Goal: Check status: Check status

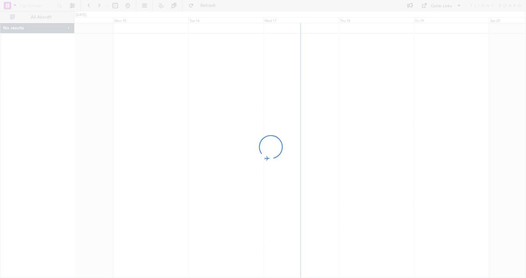
drag, startPoint x: 360, startPoint y: 159, endPoint x: 191, endPoint y: 170, distance: 169.4
click at [194, 170] on div at bounding box center [263, 139] width 526 height 278
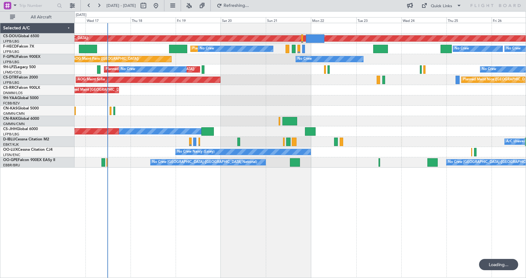
click at [200, 198] on div "Planned Maint London ([GEOGRAPHIC_DATA]) Planned Maint [GEOGRAPHIC_DATA] ([GEOG…" at bounding box center [300, 150] width 451 height 255
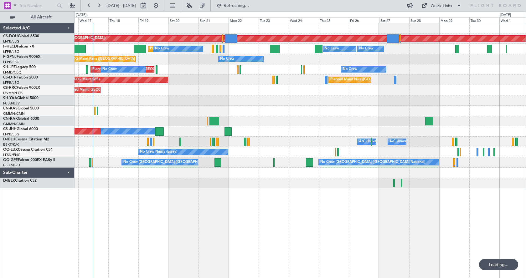
click at [219, 201] on div "Planned Maint London ([GEOGRAPHIC_DATA]) Planned Maint [GEOGRAPHIC_DATA] ([GEOG…" at bounding box center [300, 150] width 451 height 255
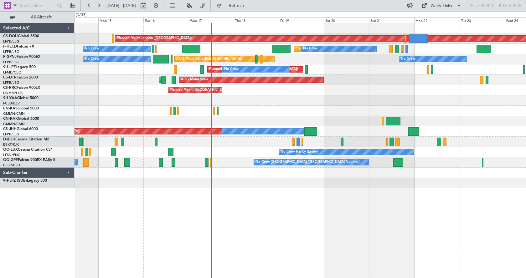
click at [290, 214] on div "Planned Maint London (Biggin Hill) Planned Maint Paris (Le Bourget) Planned Mai…" at bounding box center [300, 150] width 451 height 255
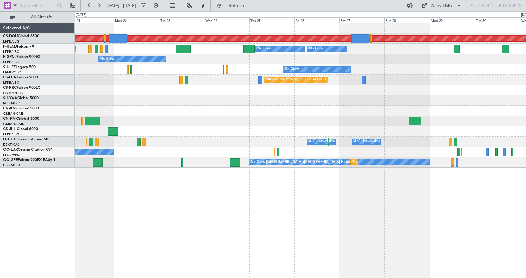
click at [209, 175] on div "Planned Maint London (Biggin Hill) No Crew No Crew No Crew Planned Maint Paris …" at bounding box center [300, 150] width 451 height 255
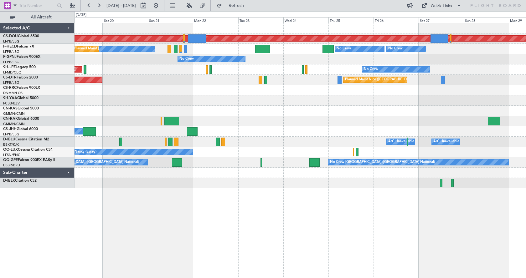
click at [264, 230] on div "Planned Maint London (Biggin Hill) No Crew No Crew No Crew Planned Maint Paris …" at bounding box center [300, 150] width 451 height 255
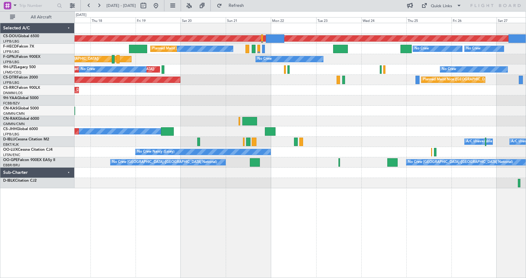
click at [265, 188] on div "Planned Maint London (Biggin Hill) No Crew No Crew No Crew Planned Maint Paris …" at bounding box center [300, 105] width 451 height 165
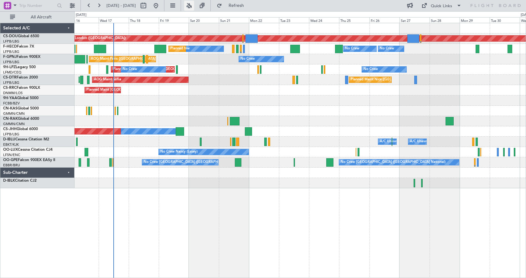
click at [194, 3] on button at bounding box center [189, 6] width 10 height 10
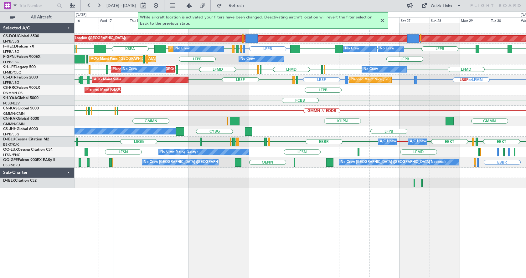
click at [384, 19] on div at bounding box center [382, 21] width 8 height 8
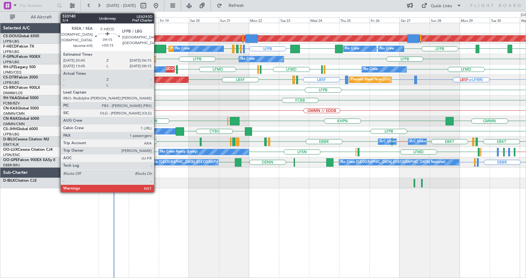
click at [157, 47] on div at bounding box center [160, 49] width 12 height 8
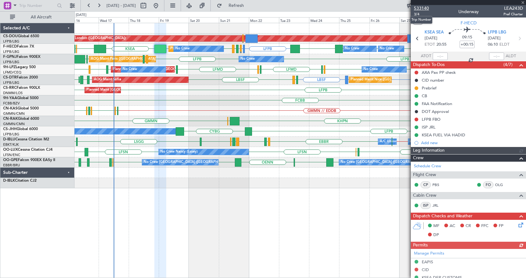
click at [417, 6] on span "533140" at bounding box center [421, 8] width 15 height 7
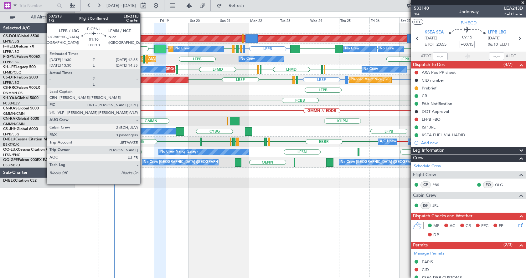
click at [143, 57] on div at bounding box center [144, 59] width 2 height 8
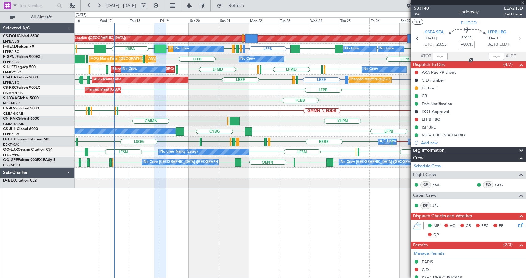
type input "+00:10"
type input "3"
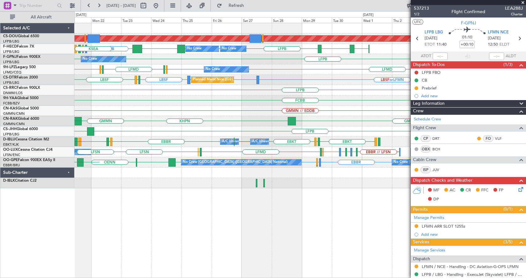
click at [26, 265] on div "Planned Maint London (Biggin Hill) LFPB LFMN or LFPB LFPB LFPB LFPB LFPB KBOS L…" at bounding box center [263, 144] width 526 height 267
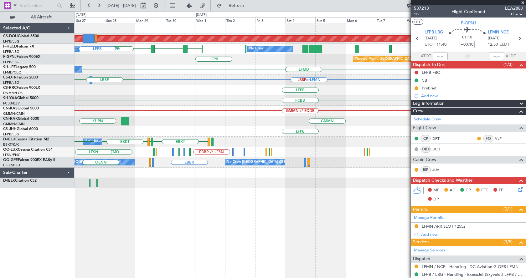
click at [19, 251] on div "Planned Maint London (Biggin Hill) LFPB EGLC LTBA No Crew No Crew LFPB No Crew …" at bounding box center [263, 144] width 526 height 267
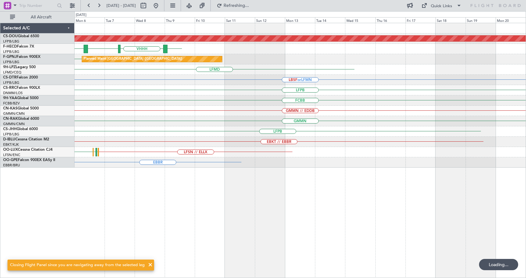
click at [196, 90] on div "Planned Maint London (Biggin Hill) ZBAA VHHH RPLL WSSL HEGN LFPB No Crew LFPB P…" at bounding box center [300, 95] width 451 height 145
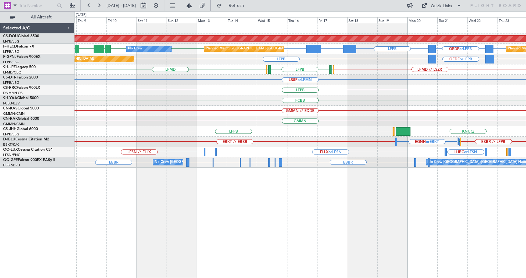
click at [298, 78] on div "LBSF or LFMN" at bounding box center [300, 80] width 451 height 10
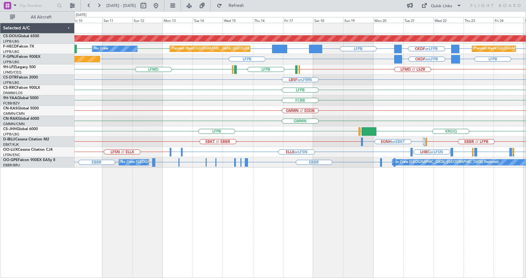
click at [361, 200] on div "Planned Maint London (Biggin Hill) LFPB KLAX or LFPB LFPB LFPB OEDF or LFPB LFP…" at bounding box center [300, 150] width 451 height 255
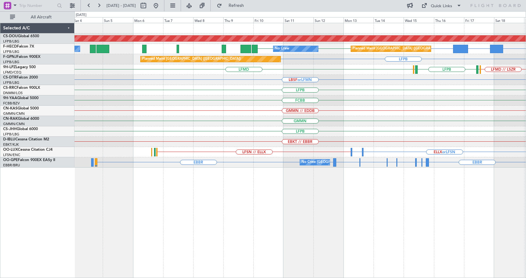
click at [495, 213] on div "Planned Maint London (Biggin Hill) LFPB KLAX or LFPB LFPB LFPB LFPB Planned Mai…" at bounding box center [300, 150] width 451 height 255
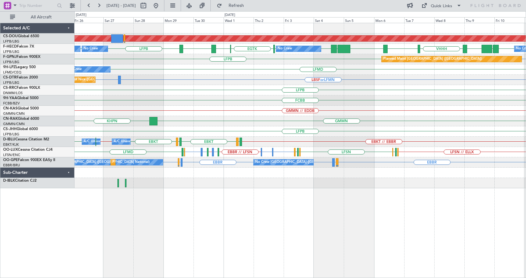
click at [264, 235] on div "Planned Maint London (Biggin Hill) No Crew No Crew No Crew No Crew LFPB LFPB ZB…" at bounding box center [300, 150] width 451 height 255
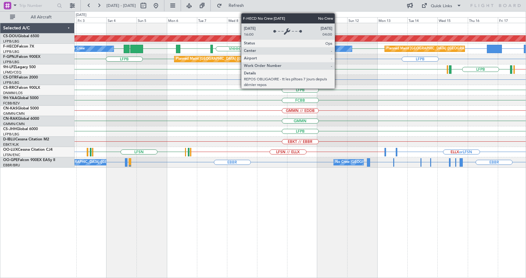
click at [336, 47] on div "No Crew" at bounding box center [329, 49] width 45 height 6
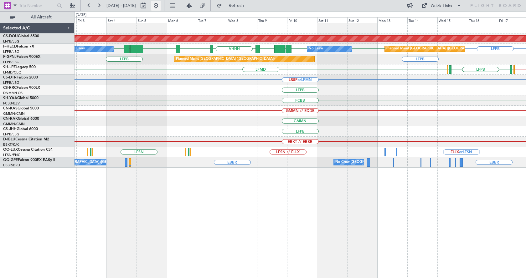
click at [161, 5] on button at bounding box center [156, 6] width 10 height 10
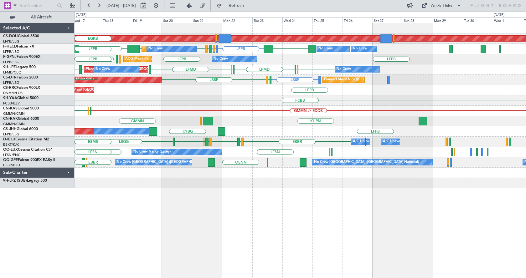
click at [157, 213] on div "Planned Maint London (Biggin Hill) Planned Maint Paris (Le Bourget) LFPB EGKB L…" at bounding box center [300, 150] width 451 height 255
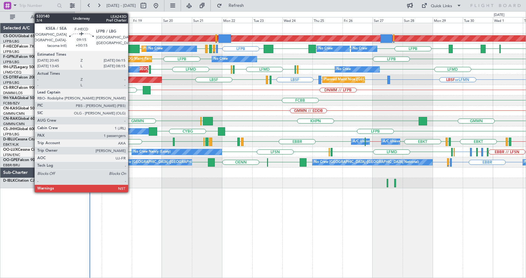
click at [134, 45] on div at bounding box center [133, 49] width 12 height 8
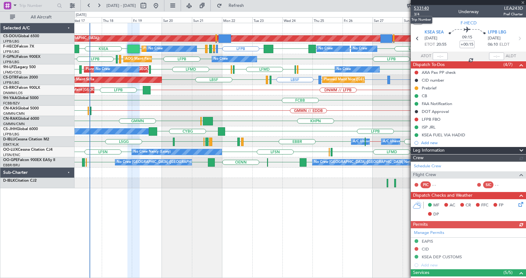
click at [424, 8] on span "533140" at bounding box center [421, 8] width 15 height 7
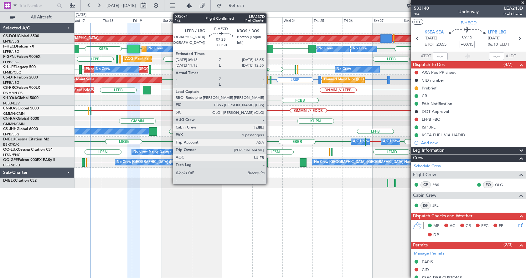
click at [269, 50] on div at bounding box center [269, 49] width 10 height 8
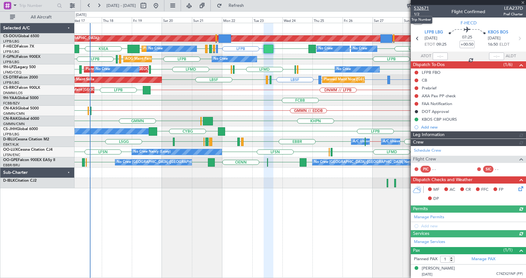
click at [421, 9] on span "532671" at bounding box center [421, 8] width 15 height 7
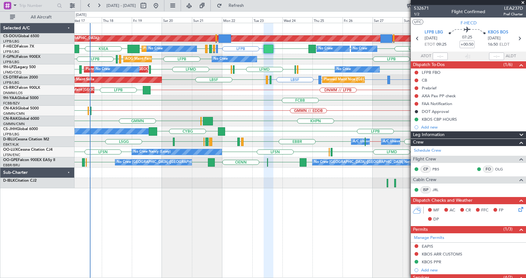
click at [186, 122] on div "Planned Maint London ([GEOGRAPHIC_DATA]) Planned Maint [GEOGRAPHIC_DATA] ([GEOG…" at bounding box center [300, 105] width 451 height 165
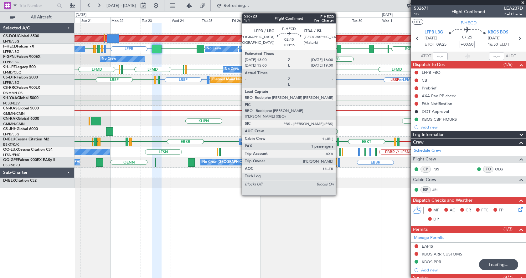
click at [338, 46] on div at bounding box center [339, 49] width 4 height 8
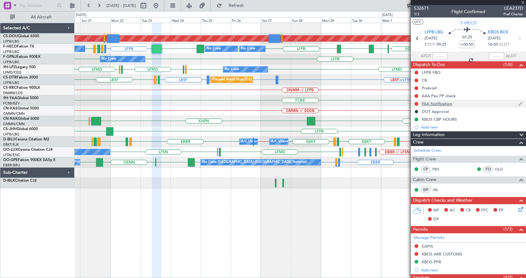
type input "+00:15"
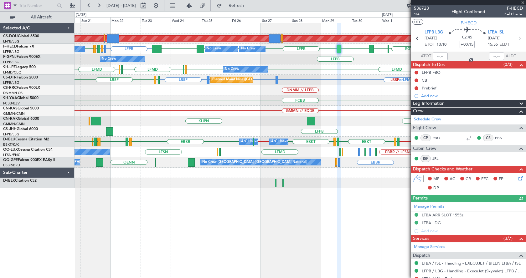
click at [420, 6] on span "536723" at bounding box center [421, 8] width 15 height 7
click at [325, 208] on div "Planned Maint London ([GEOGRAPHIC_DATA]) LFPB LFMN or LFPB LFPB LFPB LFPB LFPB …" at bounding box center [300, 150] width 451 height 255
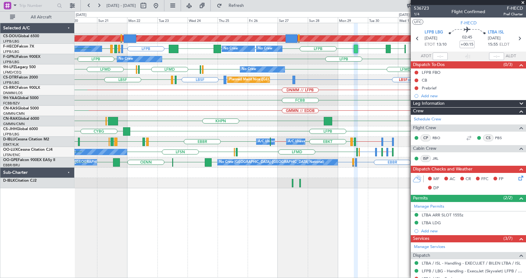
click at [162, 209] on div "Planned Maint London ([GEOGRAPHIC_DATA]) LFPB LFMN or LFPB LFPB [GEOGRAPHIC_DAT…" at bounding box center [300, 150] width 451 height 255
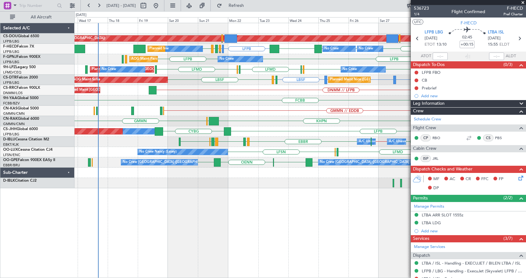
click at [254, 229] on div "Planned Maint London ([GEOGRAPHIC_DATA]) Planned Maint [GEOGRAPHIC_DATA] ([GEOG…" at bounding box center [300, 150] width 451 height 255
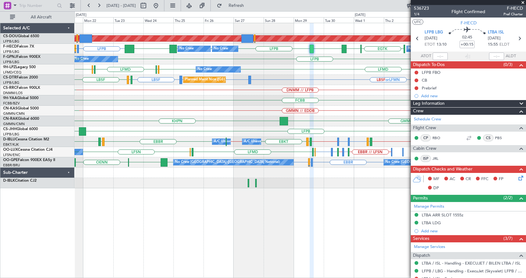
click at [143, 221] on div "Planned Maint London ([GEOGRAPHIC_DATA]) No Crew No Crew LFPB LFMN or LFPB [GEO…" at bounding box center [300, 150] width 451 height 255
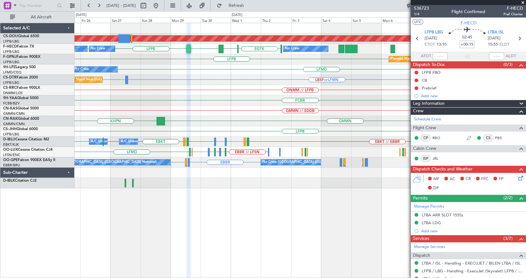
click at [161, 227] on div "Planned Maint London ([GEOGRAPHIC_DATA]) No Crew No Crew [GEOGRAPHIC_DATA] [GEO…" at bounding box center [300, 150] width 451 height 255
click at [398, 207] on div "Planned Maint London ([GEOGRAPHIC_DATA]) LFPB UGTB ZBAA LFPB LFPB [GEOGRAPHIC_D…" at bounding box center [300, 150] width 451 height 255
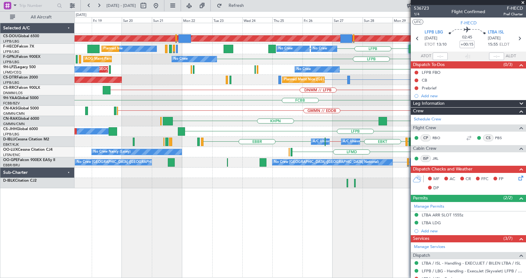
click at [280, 229] on div "Planned Maint London ([GEOGRAPHIC_DATA]) No Crew No Crew No Crew No Crew Planne…" at bounding box center [300, 150] width 451 height 255
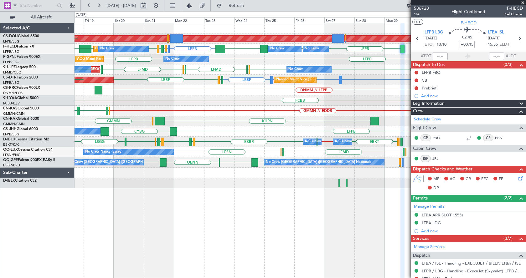
click at [150, 111] on div "Planned Maint London ([GEOGRAPHIC_DATA]) EGKB LFPB LFPB LFMN or LFPB LFPB LFPB …" at bounding box center [300, 105] width 451 height 165
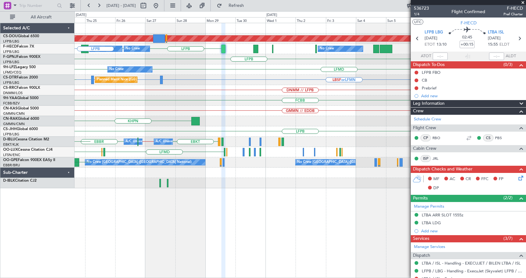
click at [106, 116] on div "Planned Maint London ([GEOGRAPHIC_DATA]) LFPB LFPB LFPB KBOS No Crew No Crew No…" at bounding box center [300, 105] width 451 height 165
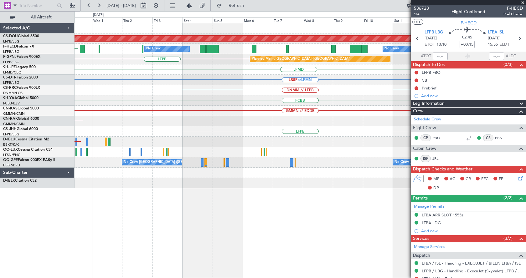
click at [153, 118] on div "Planned Maint London ([GEOGRAPHIC_DATA]) No Crew No Crew Planned Maint [GEOGRAP…" at bounding box center [300, 105] width 451 height 165
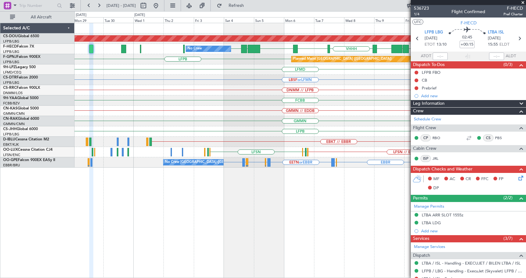
click at [333, 235] on div "Planned Maint London ([GEOGRAPHIC_DATA]) LFPB LFPB UGTB ZBAA LFPB VHHH RPLL WSS…" at bounding box center [300, 150] width 451 height 255
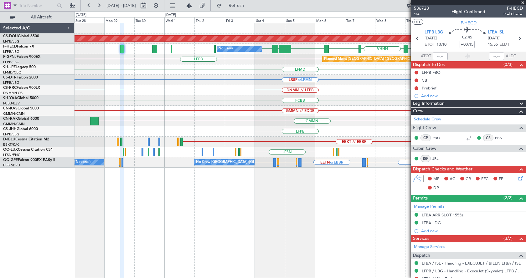
click at [407, 223] on div "Planned Maint London ([GEOGRAPHIC_DATA]) LFPB LFPB UGTB ZBAA LFPB VHHH RPLL WSS…" at bounding box center [300, 150] width 451 height 255
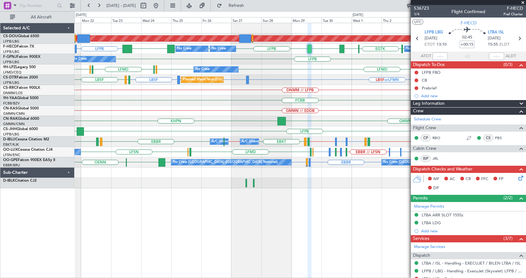
click at [74, 131] on div "Planned Maint London ([GEOGRAPHIC_DATA]) LFPB LFMN or LFPB LFPB LFPB LFPB KBOS …" at bounding box center [263, 144] width 526 height 267
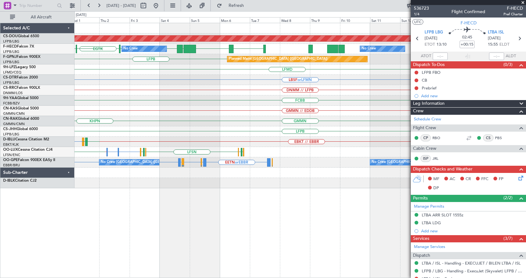
click at [91, 135] on div "Planned Maint London ([GEOGRAPHIC_DATA]) LFPB LFPB [GEOGRAPHIC_DATA] [GEOGRAPHI…" at bounding box center [300, 105] width 451 height 165
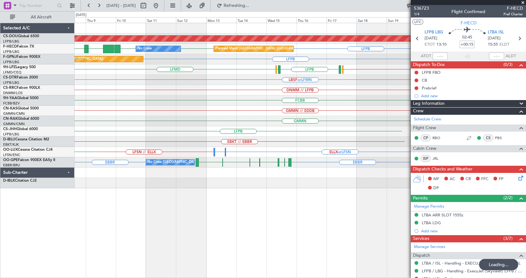
click at [136, 103] on div "Planned Maint London ([GEOGRAPHIC_DATA]) No Crew Planned Maint [GEOGRAPHIC_DATA…" at bounding box center [300, 105] width 451 height 165
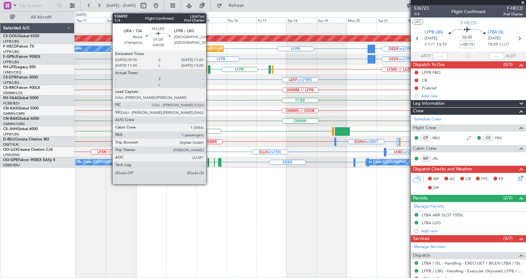
click at [209, 68] on div at bounding box center [209, 69] width 3 height 8
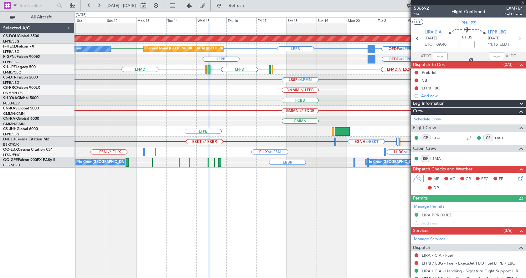
scroll to position [59, 0]
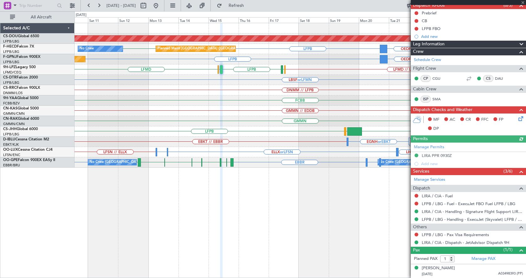
click at [331, 209] on div "Planned Maint London ([GEOGRAPHIC_DATA]) LFPB EGWU or LFPB LFPB LFPB OEDF or LF…" at bounding box center [300, 150] width 451 height 255
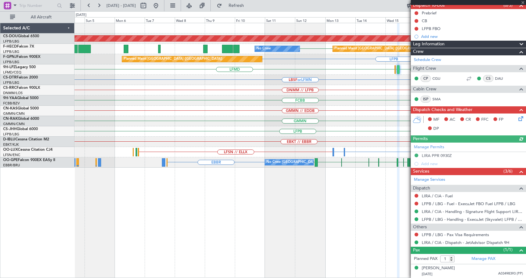
click at [310, 218] on div "Planned Maint London ([GEOGRAPHIC_DATA]) LFPB LFPB Planned Maint [GEOGRAPHIC_DA…" at bounding box center [300, 150] width 451 height 255
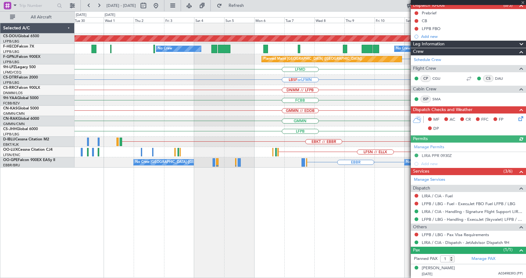
click at [293, 221] on div "Planned Maint London ([GEOGRAPHIC_DATA]) LFPB Planned Maint [GEOGRAPHIC_DATA] (…" at bounding box center [300, 150] width 451 height 255
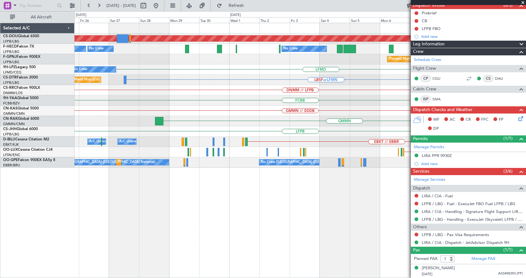
click at [350, 198] on div "Planned Maint London ([GEOGRAPHIC_DATA]) No Crew No Crew No Crew No Crew LFPB P…" at bounding box center [300, 150] width 451 height 255
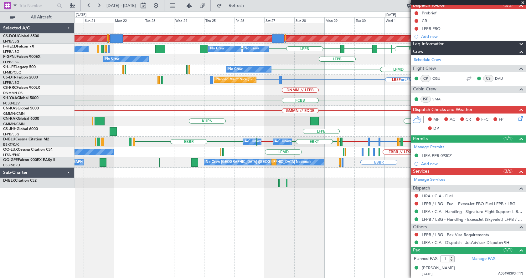
click at [353, 214] on div "Planned Maint London ([GEOGRAPHIC_DATA]) No Crew No Crew No Crew LFPB LFPB LFPB…" at bounding box center [300, 150] width 451 height 255
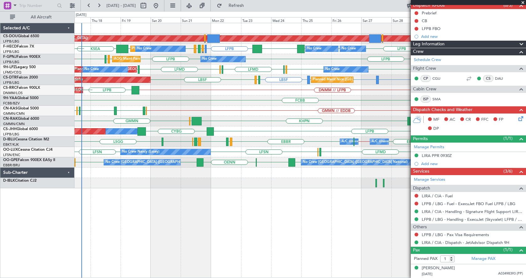
click at [272, 200] on div "Planned Maint London ([GEOGRAPHIC_DATA]) EGKB LFPB LFPB LFMN or LFPB LFPB LFPB …" at bounding box center [300, 150] width 451 height 255
click at [165, 234] on div "Planned Maint London ([GEOGRAPHIC_DATA]) No Crew No Crew Planned Maint [GEOGRAP…" at bounding box center [300, 150] width 451 height 255
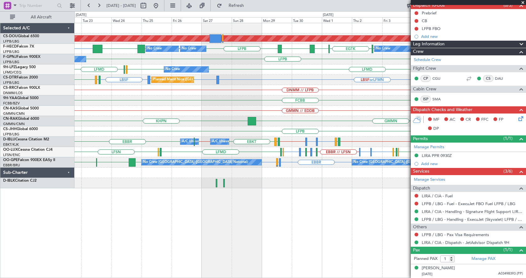
click at [152, 226] on div "Planned Maint London ([GEOGRAPHIC_DATA]) No Crew No Crew No Crew LFPB LFPB LFPB…" at bounding box center [300, 150] width 451 height 255
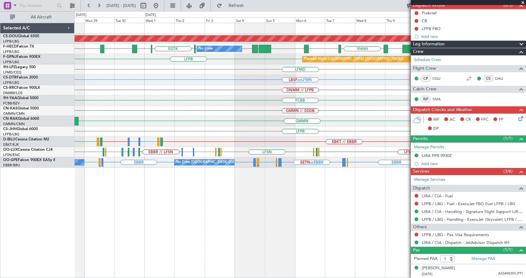
click at [97, 226] on div "Planned Maint London ([GEOGRAPHIC_DATA]) No Crew No Crew Planned Maint [GEOGRAP…" at bounding box center [300, 150] width 451 height 255
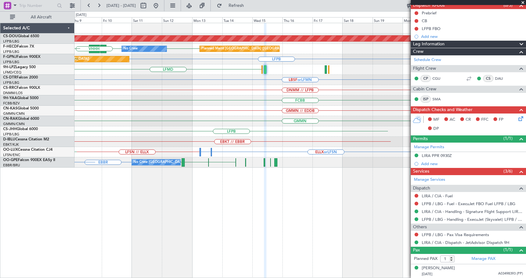
click at [70, 255] on div "Planned Maint London ([GEOGRAPHIC_DATA]) No Crew Planned Maint [GEOGRAPHIC_DATA…" at bounding box center [263, 144] width 526 height 267
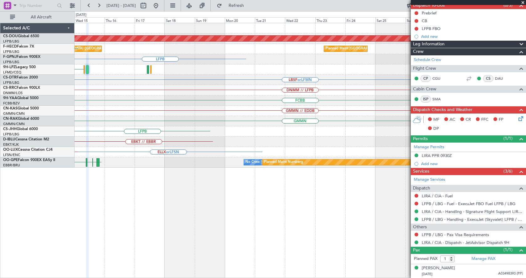
click at [34, 274] on div "Planned Maint London ([GEOGRAPHIC_DATA]) Planned Maint [GEOGRAPHIC_DATA] ([GEOG…" at bounding box center [263, 144] width 526 height 267
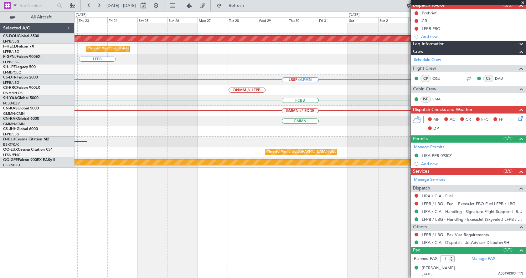
click at [168, 247] on div "Planned Maint London ([GEOGRAPHIC_DATA]) Planned Maint [GEOGRAPHIC_DATA] ([GEOG…" at bounding box center [300, 150] width 451 height 255
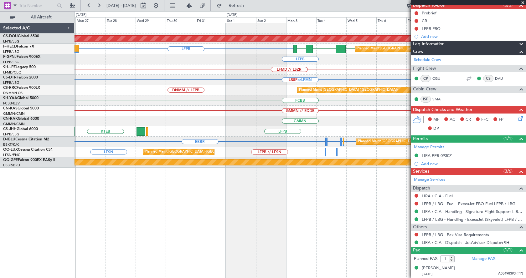
click at [290, 237] on div "EGKB Planned Maint [GEOGRAPHIC_DATA] ([GEOGRAPHIC_DATA]) LFPB LFPB FOOL GMMN Pl…" at bounding box center [300, 150] width 451 height 255
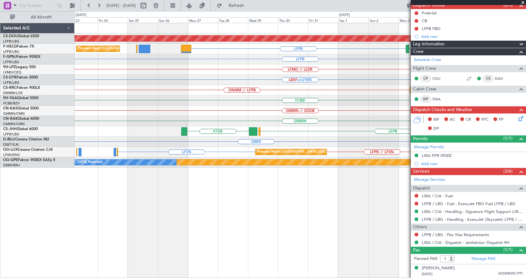
click at [241, 127] on div "Planned Maint London ([GEOGRAPHIC_DATA]) EGKB LFPB LFPB FOOL GMMN Planned Maint…" at bounding box center [300, 95] width 451 height 145
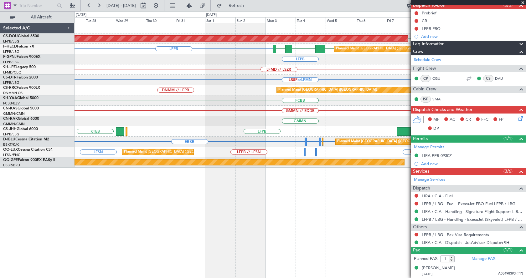
click at [310, 242] on div "EGKB Planned Maint [GEOGRAPHIC_DATA] ([GEOGRAPHIC_DATA]) LFPB GMMN LFPB FOOL Pl…" at bounding box center [300, 150] width 451 height 255
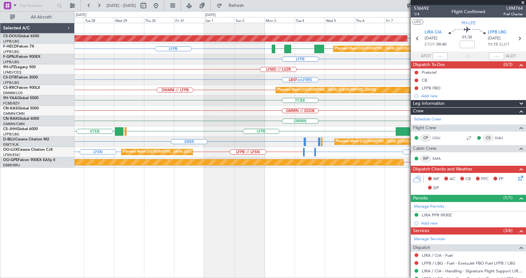
scroll to position [59, 0]
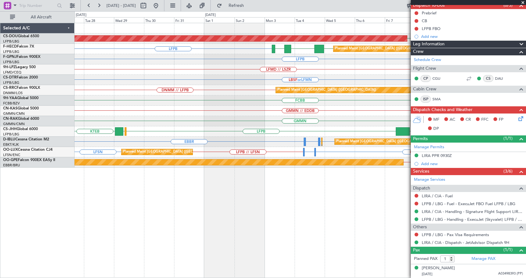
click at [258, 266] on div "EGKB Planned Maint London (Biggin Hill) LFPB GMMN LFPB FOOL Planned Maint Paris…" at bounding box center [300, 150] width 451 height 255
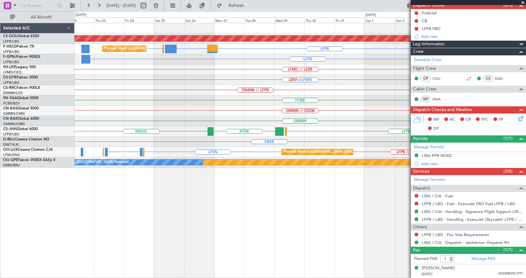
click at [259, 253] on div "Planned Maint London (Biggin Hill) Planned Maint Paris (Le Bourget) Planned Mai…" at bounding box center [300, 150] width 451 height 255
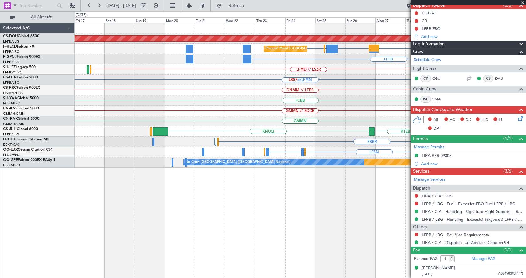
click at [306, 243] on div "Planned Maint London (Biggin Hill) Planned Maint Paris (Le Bourget) LFPB KMLB o…" at bounding box center [300, 150] width 451 height 255
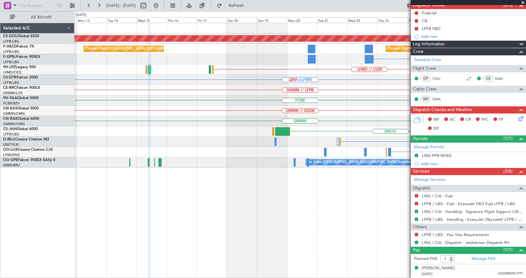
click at [285, 241] on div "Planned Maint London (Biggin Hill) Planned Maint Paris (Le Bourget) LFPB KMLB o…" at bounding box center [300, 150] width 451 height 255
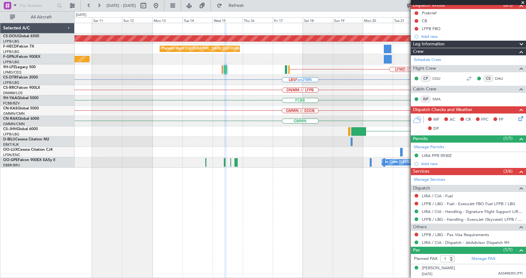
click at [365, 242] on div "Planned Maint London (Biggin Hill) Planned Maint Paris (Le Bourget) EGWU or LFP…" at bounding box center [300, 150] width 451 height 255
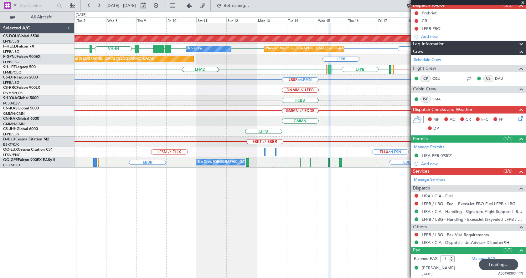
click at [382, 221] on div "Planned Maint London (Biggin Hill) LFPB OEDF or LFPB ZBAA LFPB LFPB UGTB VHHH R…" at bounding box center [300, 150] width 451 height 255
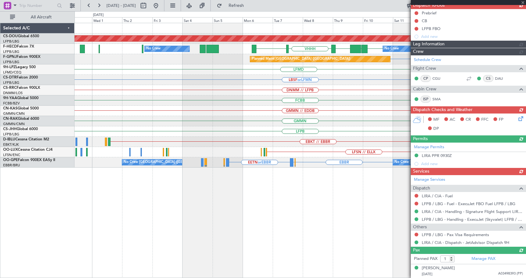
click at [446, 208] on fb-app "06 Oct 2025 - 21 Oct 2025 Refresh Quick Links All Aircraft Planned Maint London…" at bounding box center [263, 142] width 526 height 274
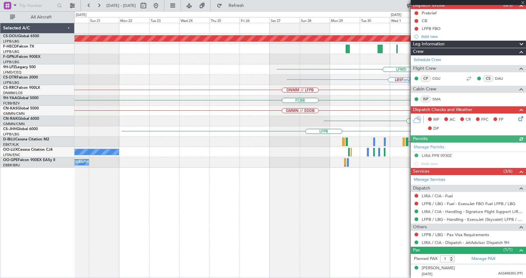
click at [399, 224] on div "Planned Maint London (Biggin Hill) No Crew Planned Maint Paris (Le Bourget) RPL…" at bounding box center [300, 150] width 451 height 255
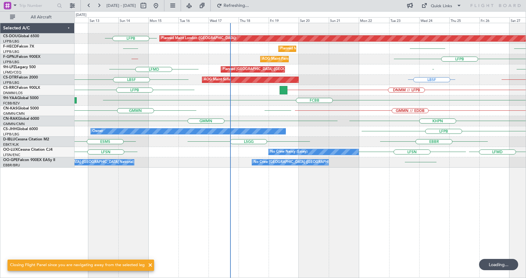
scroll to position [0, 0]
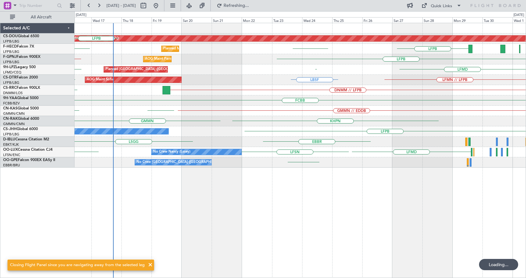
click at [145, 223] on div "Planned Maint London (Biggin Hill) LFPB LFPB KBOS Planned Maint Paris (Le Bourg…" at bounding box center [300, 150] width 451 height 255
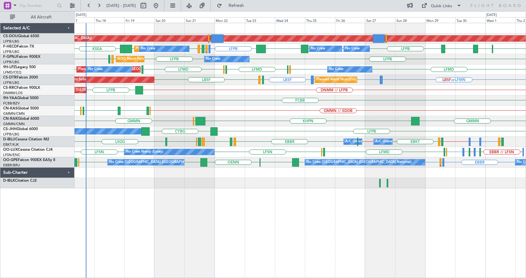
click at [364, 233] on div "Planned Maint London (Biggin Hill) LFPB LFMN or LFPB LFPB LFPB KSEA LFPB LFPB L…" at bounding box center [300, 150] width 451 height 255
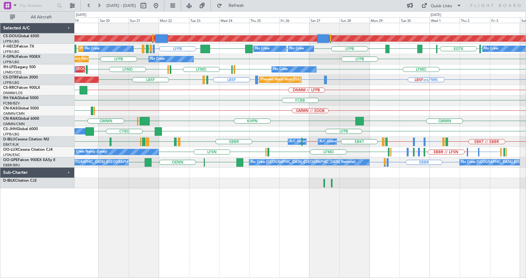
click at [306, 203] on div "Planned Maint London (Biggin Hill) Planned Maint Paris (Le Bourget) No Crew No …" at bounding box center [300, 150] width 451 height 255
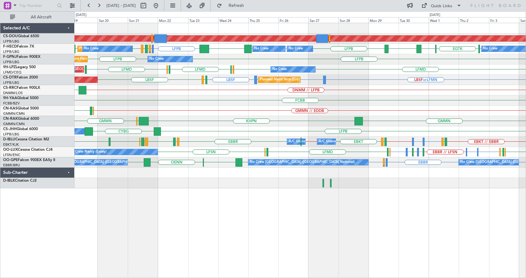
click at [227, 227] on div "Planned Maint London (Biggin Hill) LFPB LFMN or LFPB LFPB LFPB EGTK EGLC LTBA L…" at bounding box center [300, 150] width 451 height 255
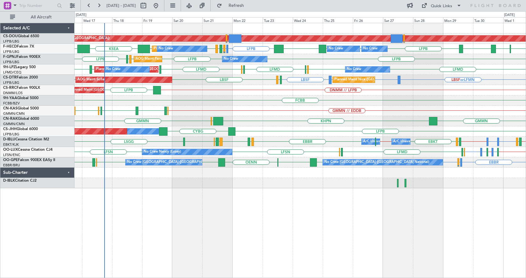
click at [0, 205] on div "Planned Maint London (Biggin Hill) Planned Maint Paris (Le Bourget) Planned Mai…" at bounding box center [263, 144] width 526 height 267
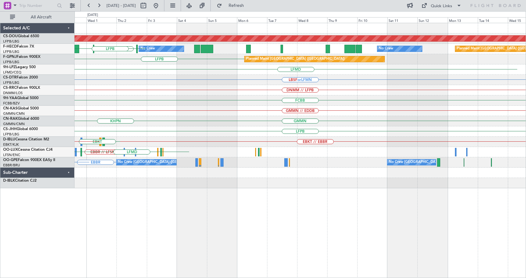
click at [103, 205] on div "Planned Maint London (Biggin Hill) EGTK EGLC No Crew No Crew Planned Maint Pari…" at bounding box center [300, 150] width 451 height 255
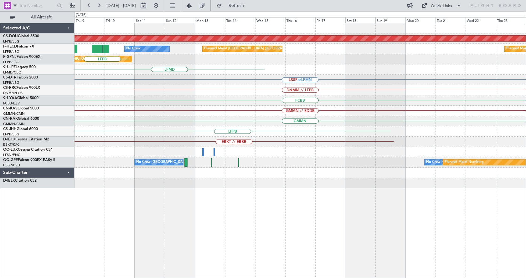
click at [49, 233] on div "Planned Maint London (Biggin Hill) No Crew Planned Maint Paris (Le Bourget) Pla…" at bounding box center [263, 144] width 526 height 267
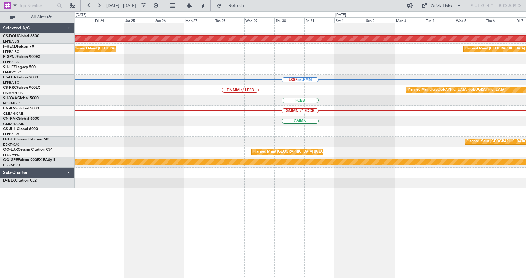
click at [11, 232] on div "Planned Maint London (Biggin Hill) Planned Maint Paris (Le Bourget) Planned Mai…" at bounding box center [263, 144] width 526 height 267
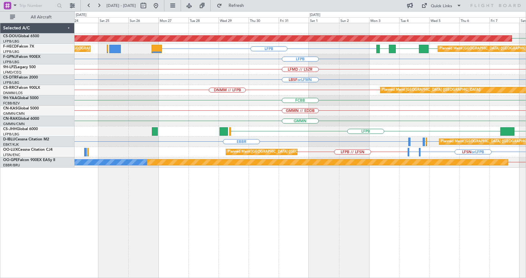
click at [520, 75] on div "LBSF or LFMN" at bounding box center [300, 80] width 451 height 10
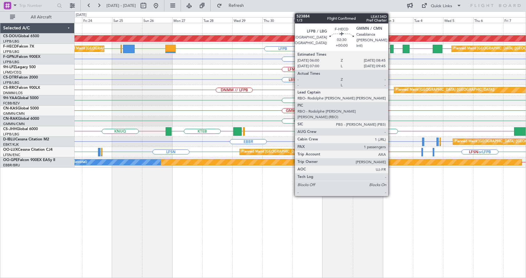
click at [391, 47] on div at bounding box center [392, 49] width 4 height 8
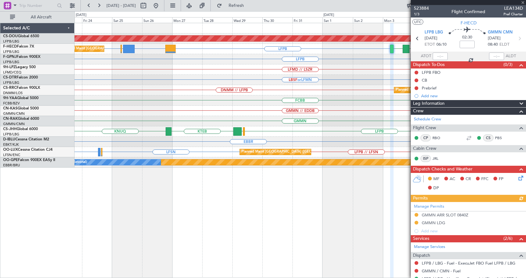
click at [420, 4] on div at bounding box center [468, 2] width 115 height 5
click at [419, 7] on span "523884" at bounding box center [421, 8] width 15 height 7
click at [523, 1] on div at bounding box center [468, 2] width 115 height 5
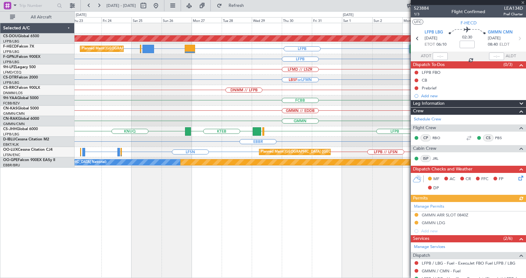
click at [307, 221] on div "Planned Maint London (Biggin Hill) EGKB LFPB KMLB or LFPB EGWU or LFPB LFPB GMM…" at bounding box center [300, 150] width 451 height 255
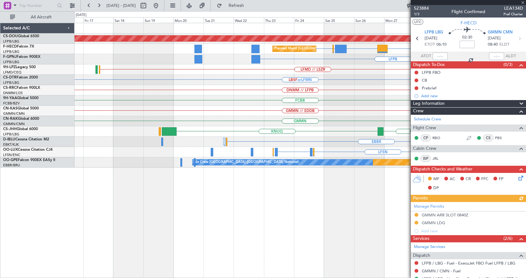
click at [390, 228] on div "Planned Maint London (Biggin Hill) LFPB KMLB or LFPB EGWU or LFPB LFPB Planned …" at bounding box center [300, 150] width 451 height 255
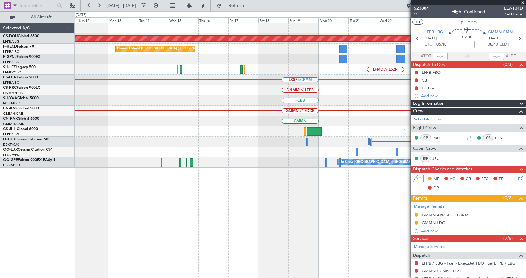
click at [344, 241] on div "Planned Maint London (Biggin Hill) KMLB or LFPB EGWU or LFPB LFPB Planned Maint…" at bounding box center [300, 150] width 451 height 255
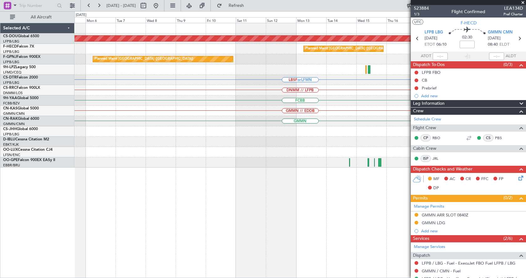
click at [398, 227] on div "Planned Maint London (Biggin Hill) Planned Maint Paris (Le Bourget) Planned Mai…" at bounding box center [300, 150] width 451 height 255
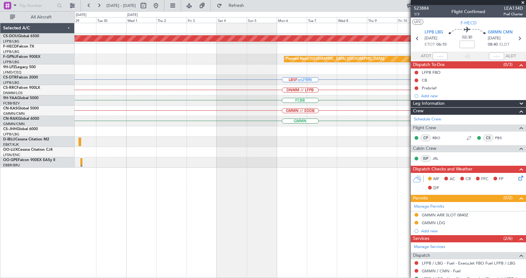
click at [324, 226] on div "Planned Maint London (Biggin Hill) Planned Maint Paris (Le Bourget) Planned Mai…" at bounding box center [300, 150] width 451 height 255
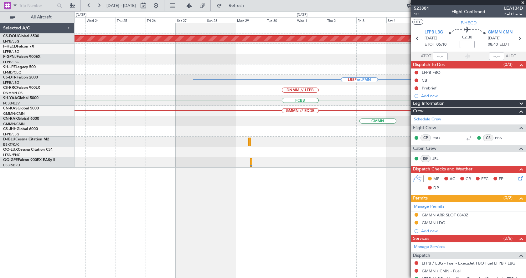
click at [322, 202] on div "Planned Maint London (Biggin Hill) Planned Maint Paris (Le Bourget) Planned Mai…" at bounding box center [300, 150] width 451 height 255
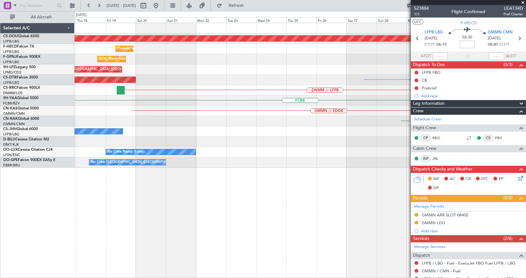
click at [396, 194] on div "Planned Maint London (Biggin Hill) Planned Maint Paris (Le Bourget) AOG Maint P…" at bounding box center [300, 150] width 451 height 255
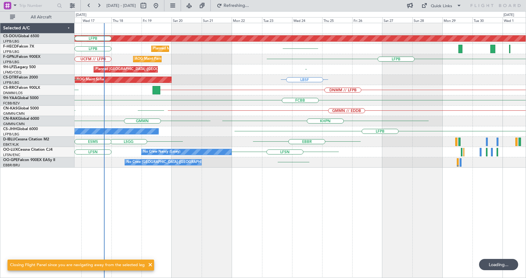
click at [173, 217] on div "Planned Maint London (Biggin Hill) LFPB KBOS Planned Maint Paris (Le Bourget) L…" at bounding box center [300, 150] width 451 height 255
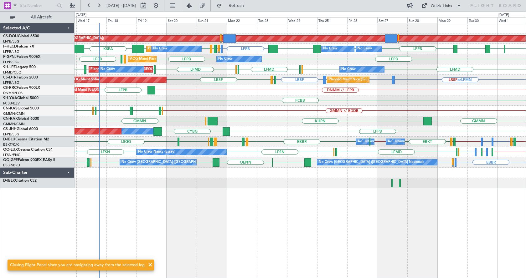
click at [138, 192] on div "Planned Maint London (Biggin Hill) Planned Maint Paris (Le Bourget) LFPB LFMN o…" at bounding box center [300, 150] width 451 height 255
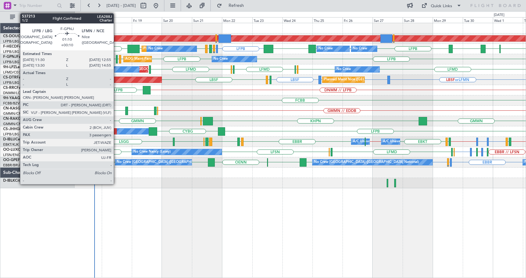
click at [116, 57] on div at bounding box center [117, 59] width 2 height 8
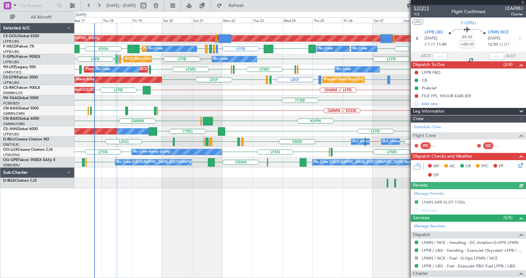
click at [423, 7] on span "537213" at bounding box center [421, 8] width 15 height 7
